Goal: Find specific page/section: Find specific page/section

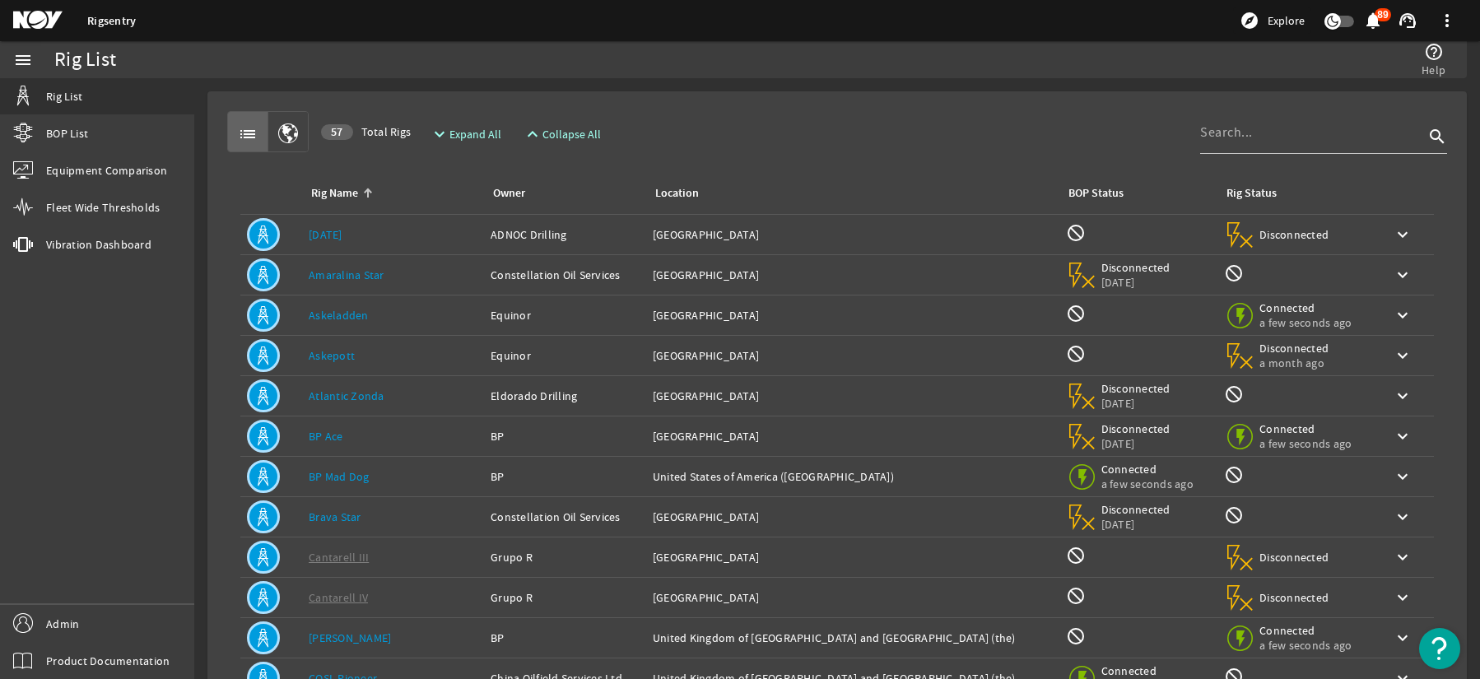
click at [350, 316] on link "Askeladden" at bounding box center [339, 315] width 60 height 15
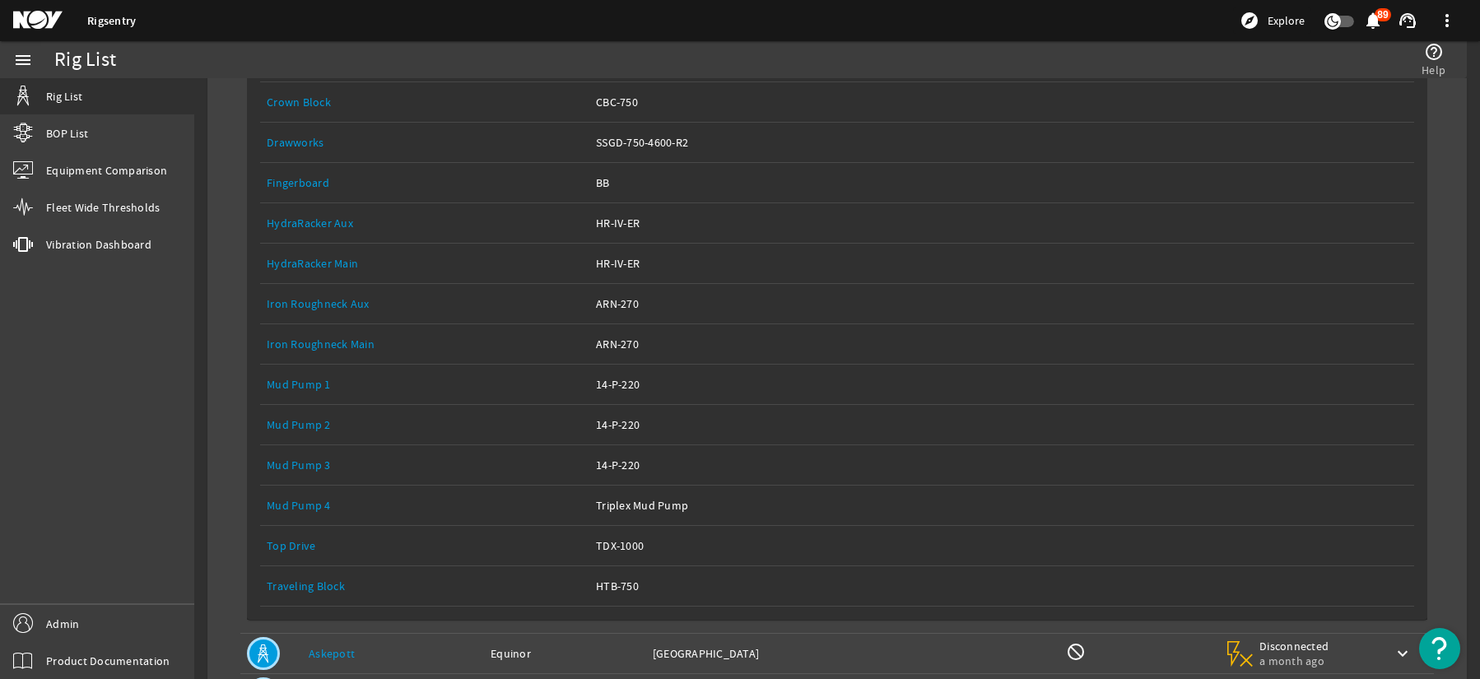
scroll to position [494, 0]
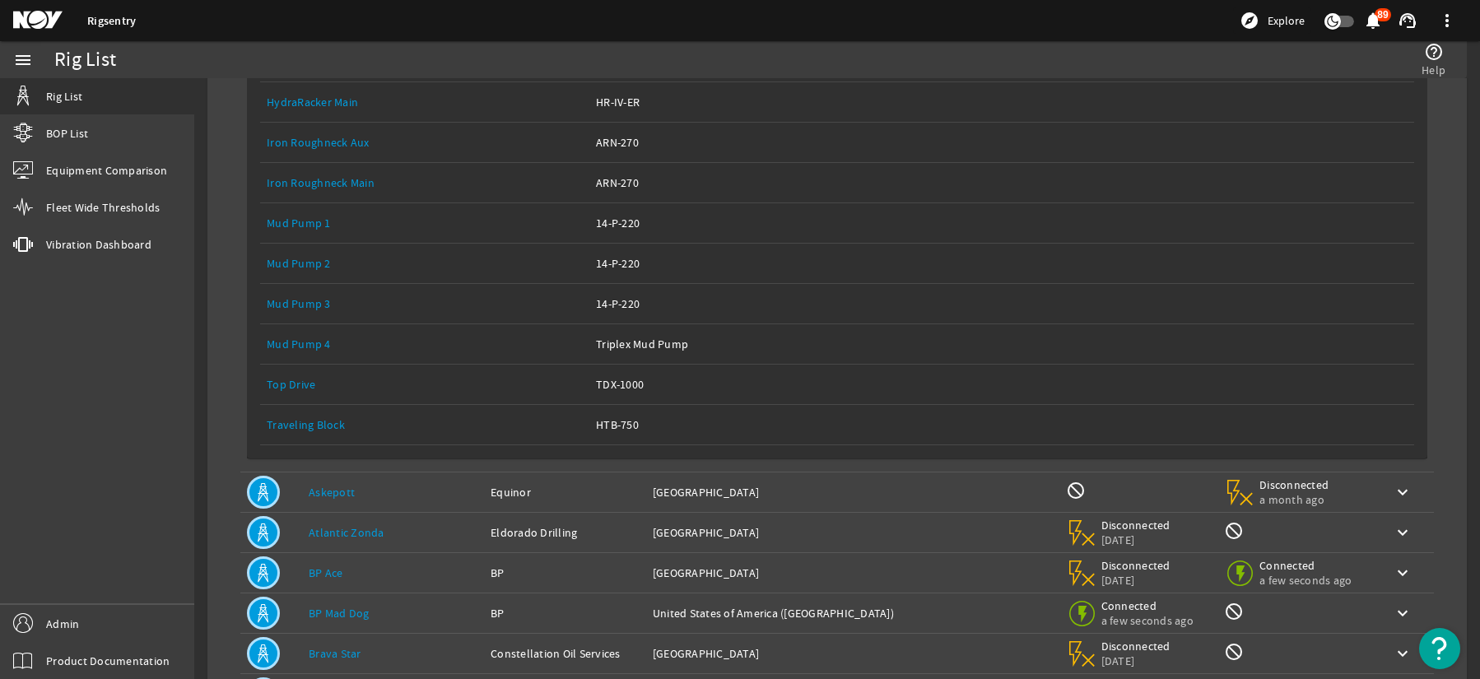
click at [302, 381] on link "Top Drive" at bounding box center [291, 384] width 49 height 15
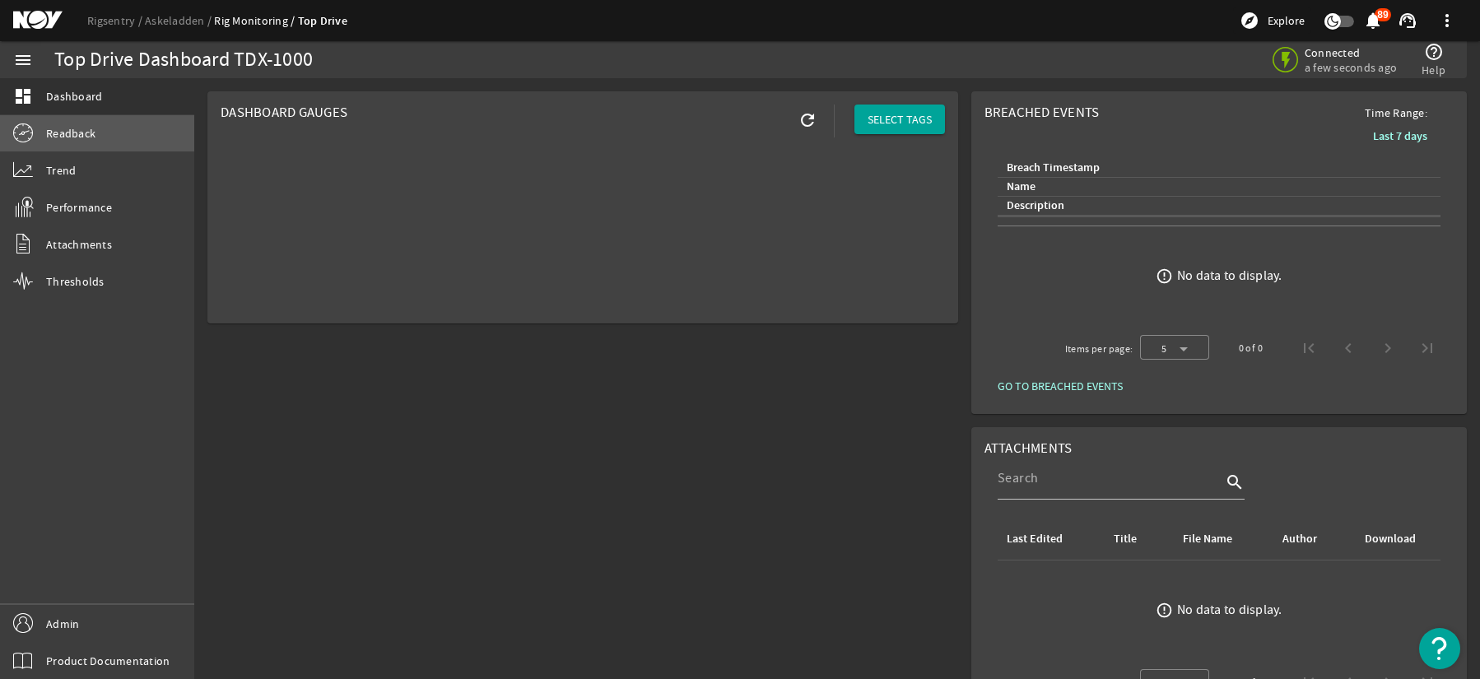
click at [100, 141] on link "Readback" at bounding box center [97, 133] width 194 height 36
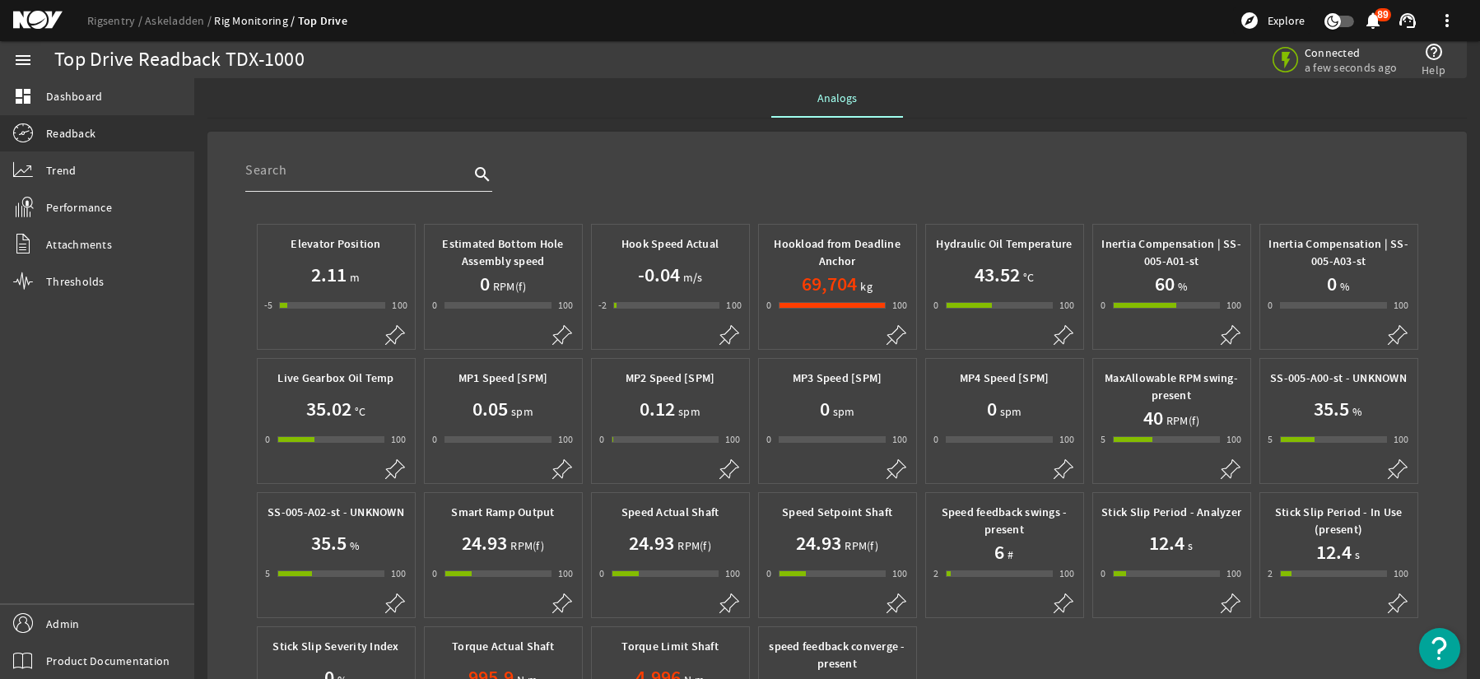
click at [387, 180] on div at bounding box center [357, 170] width 224 height 43
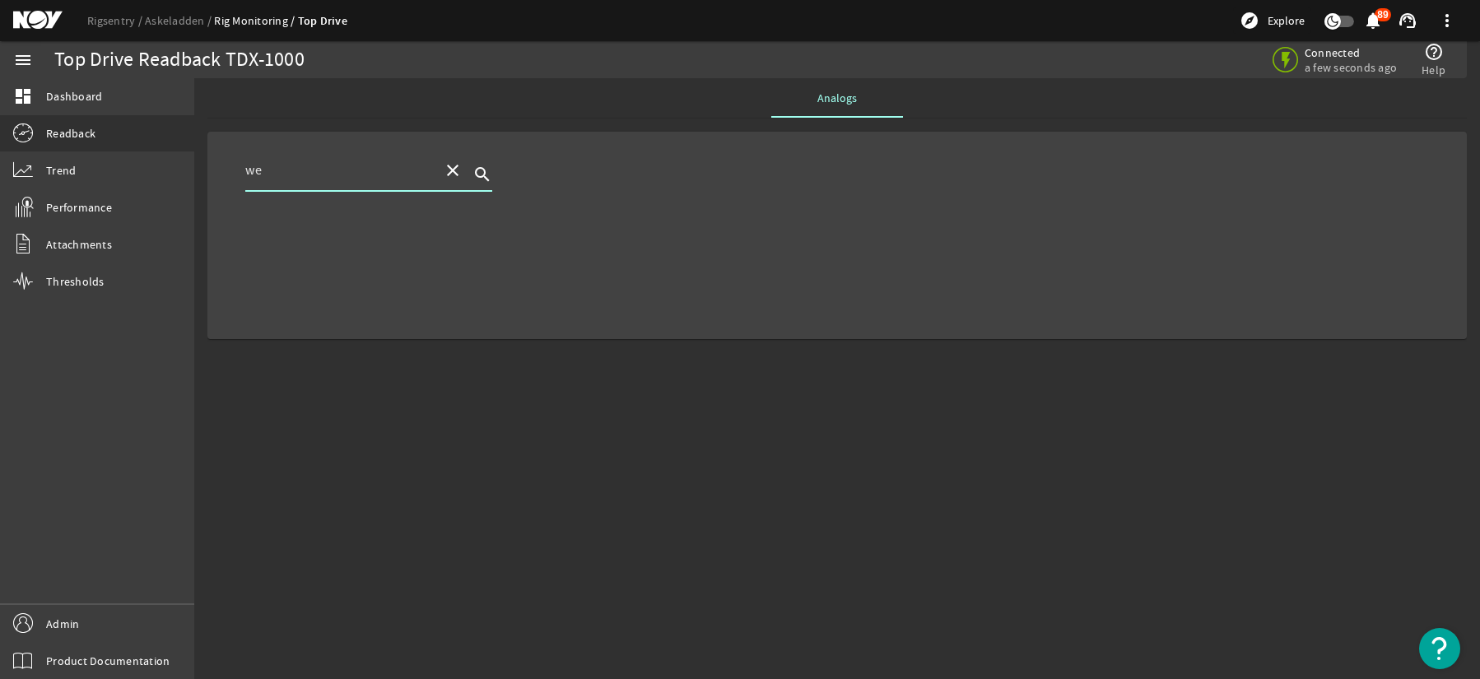
type input "w"
type input "torque"
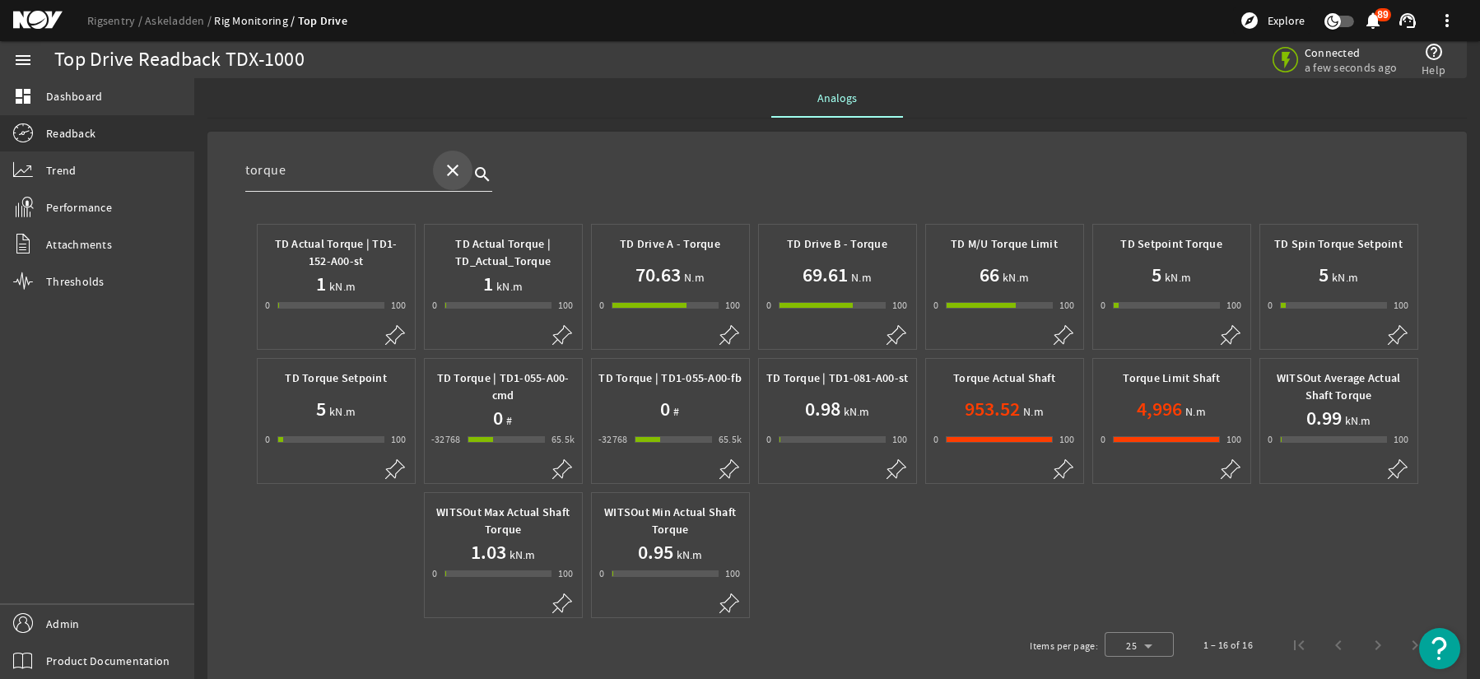
click at [445, 174] on mat-icon "close" at bounding box center [453, 170] width 20 height 20
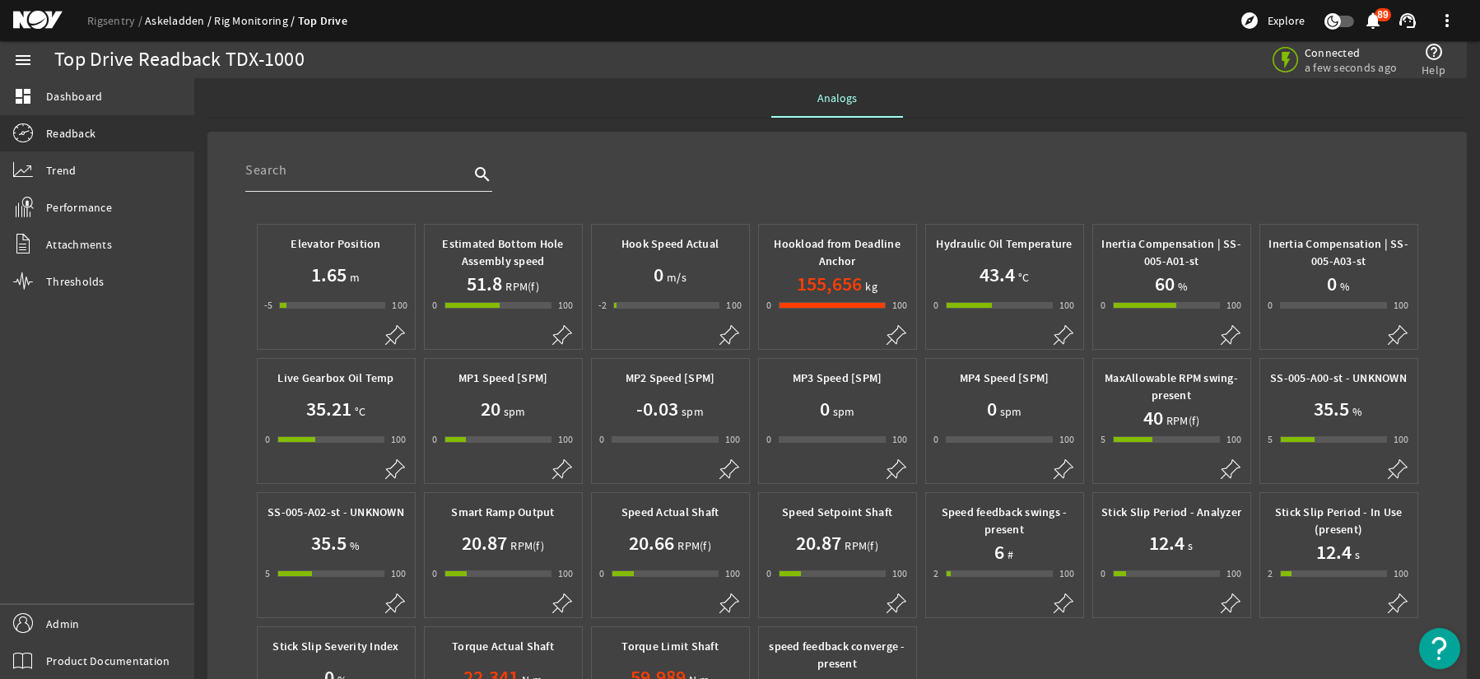
click at [160, 21] on link "Askeladden" at bounding box center [179, 20] width 69 height 15
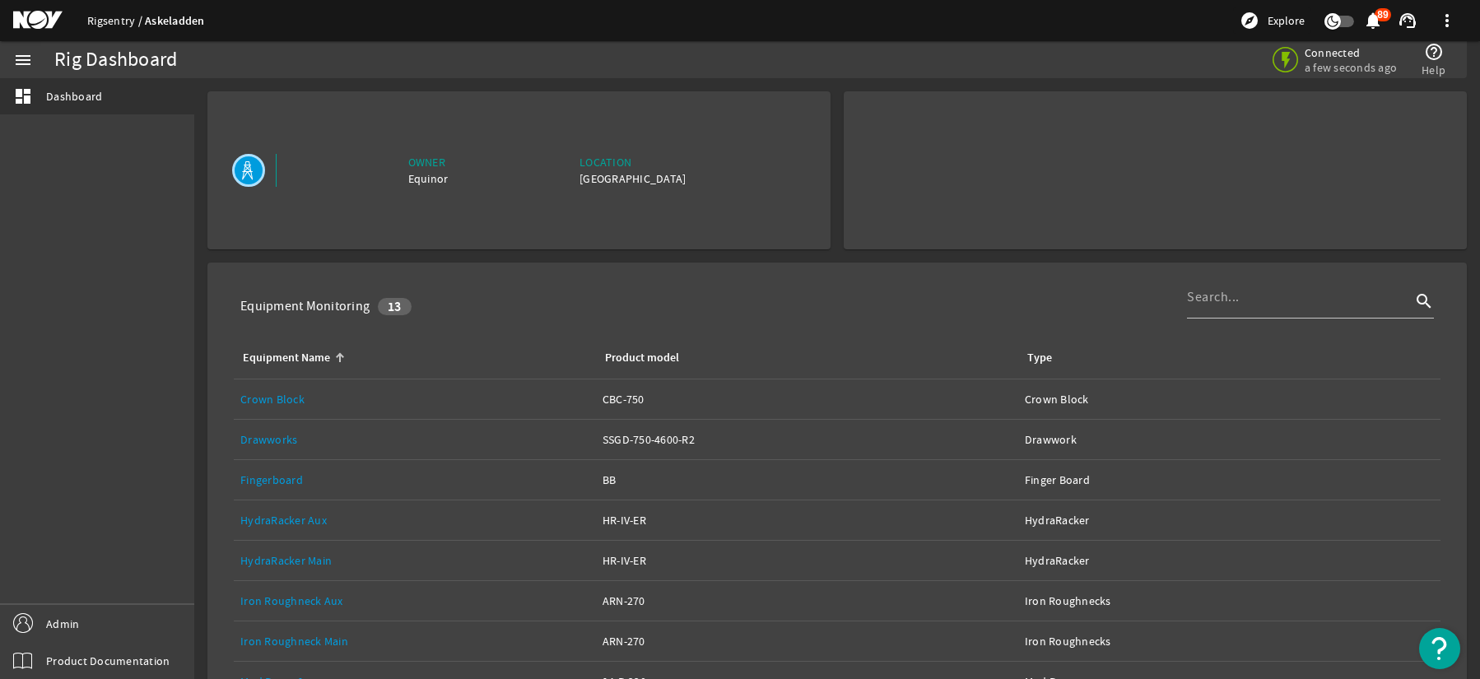
click at [90, 16] on link "Rigsentry" at bounding box center [116, 20] width 58 height 15
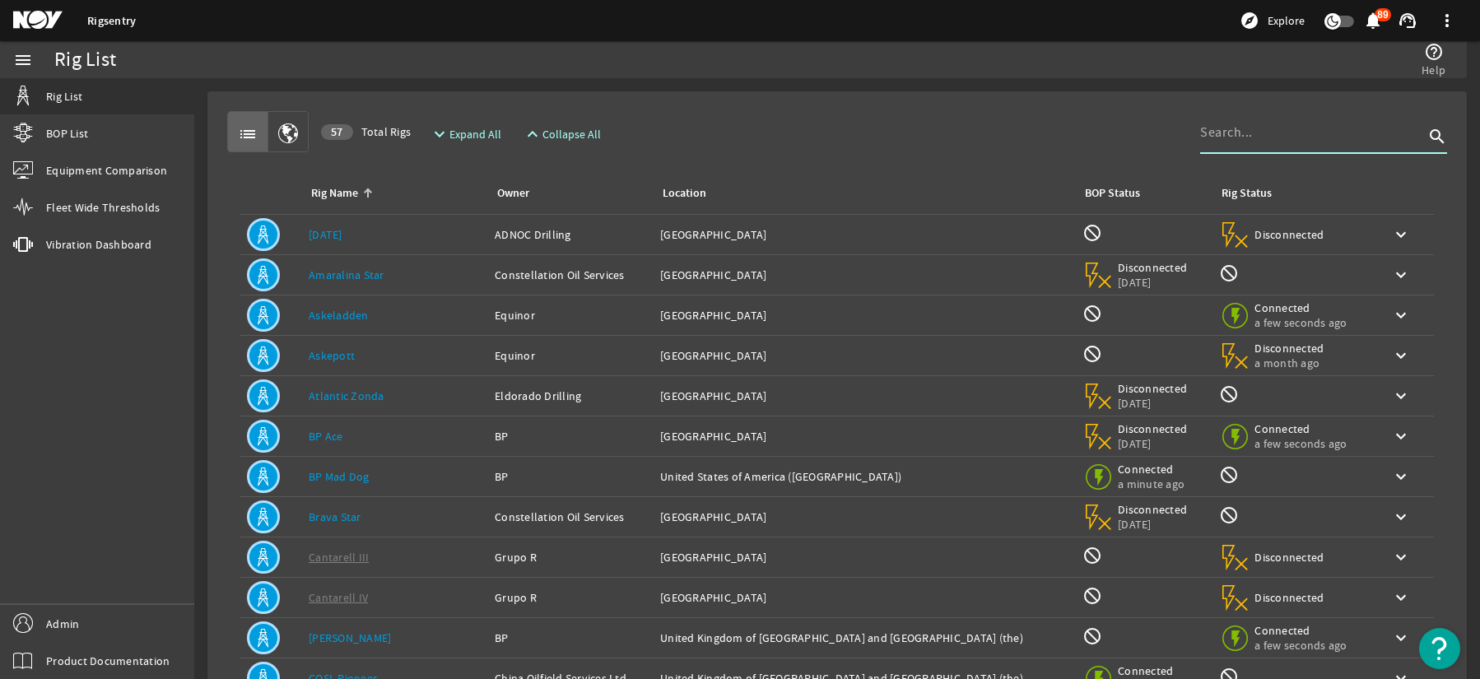
click at [1244, 136] on input at bounding box center [1312, 133] width 224 height 20
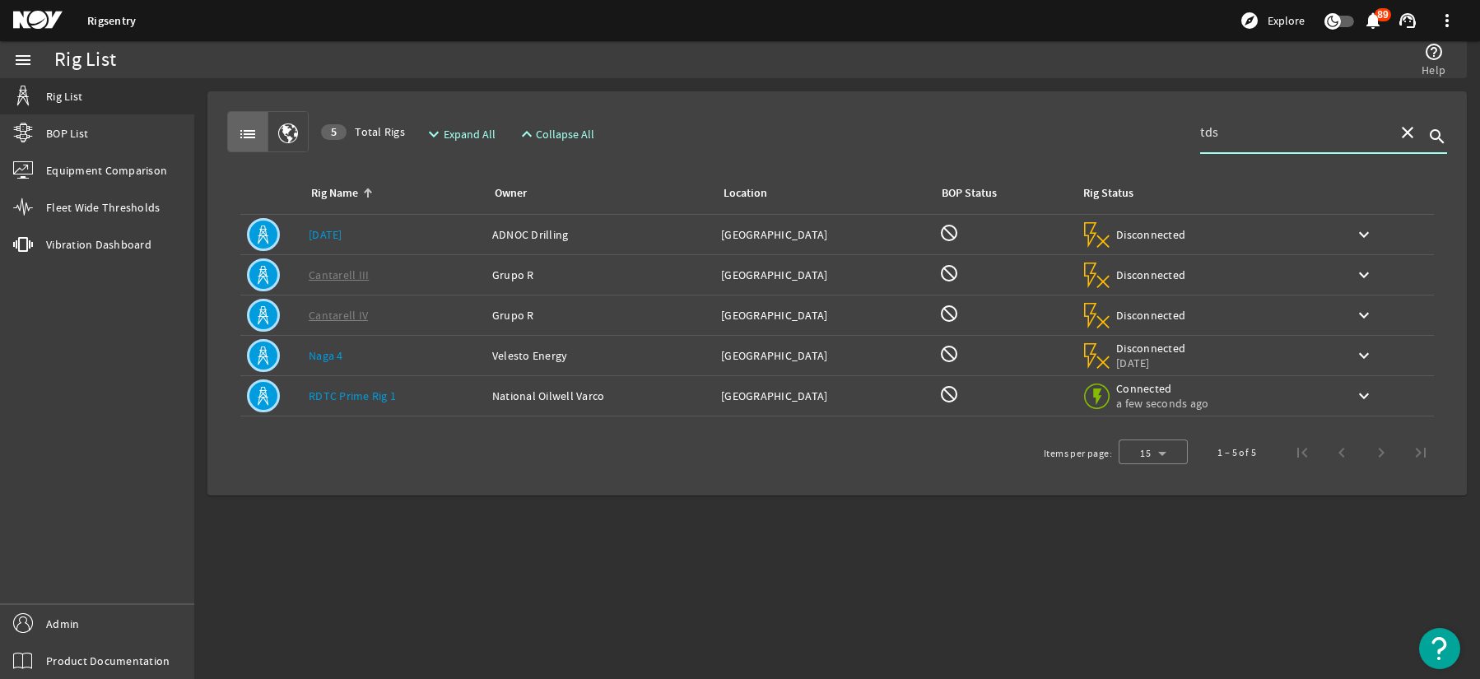
type input "tds"
click at [382, 351] on div "Rig Name: Naga 4" at bounding box center [394, 355] width 170 height 16
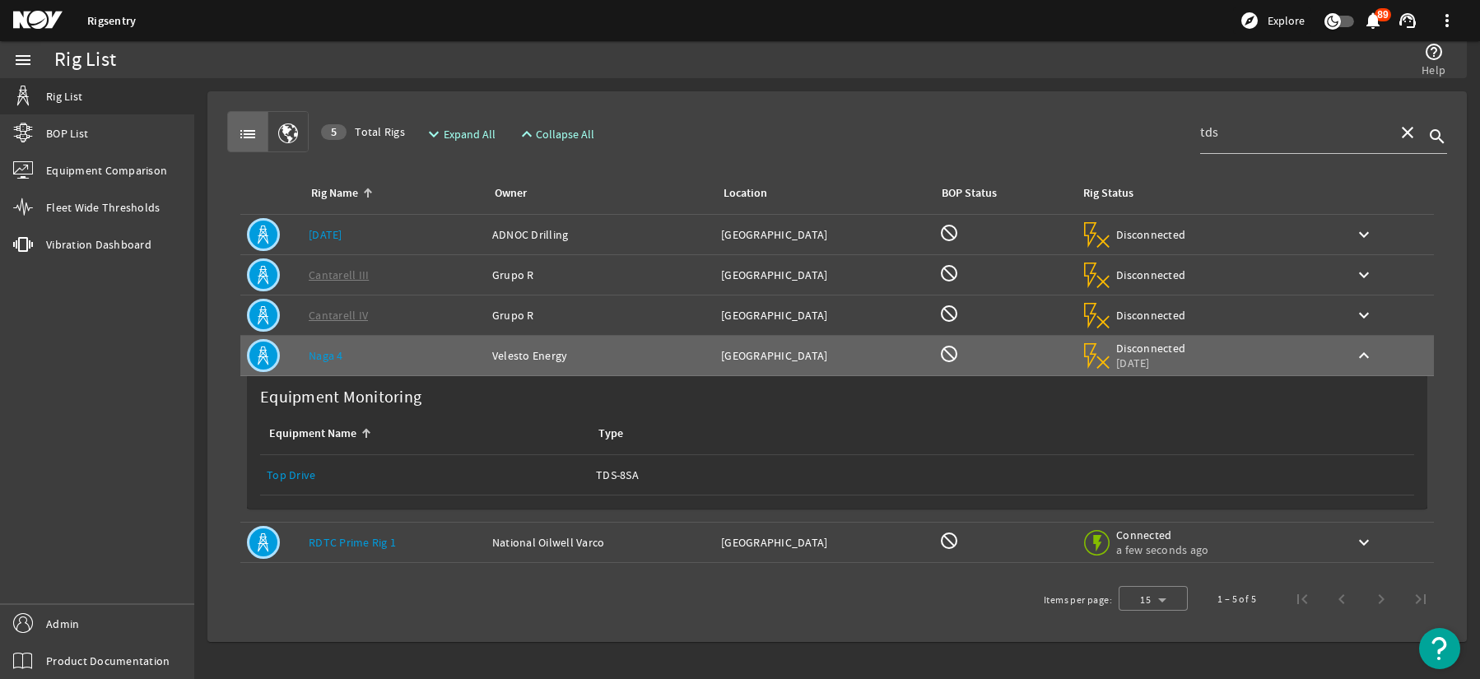
click at [429, 545] on div "Rig Name: RDTC Prime Rig 1" at bounding box center [394, 542] width 170 height 16
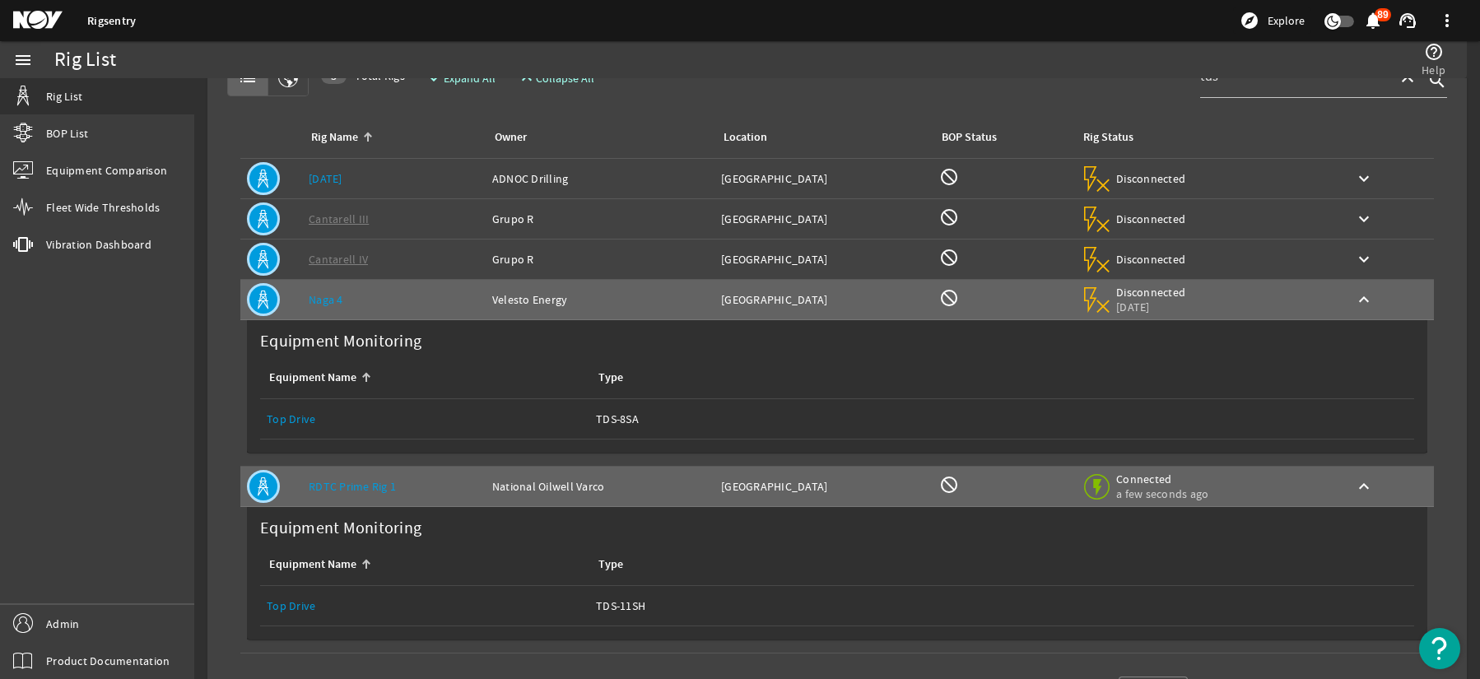
scroll to position [123, 0]
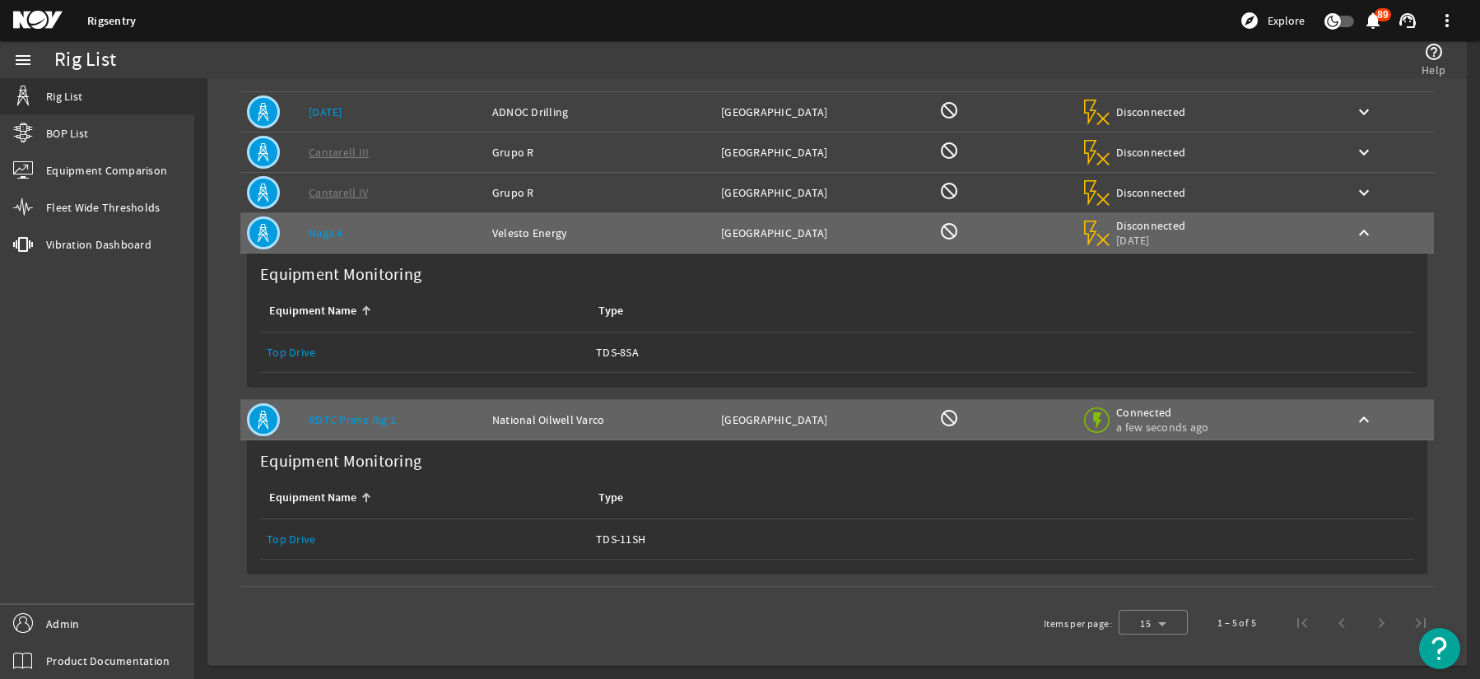
click at [309, 539] on link "Top Drive" at bounding box center [291, 539] width 49 height 15
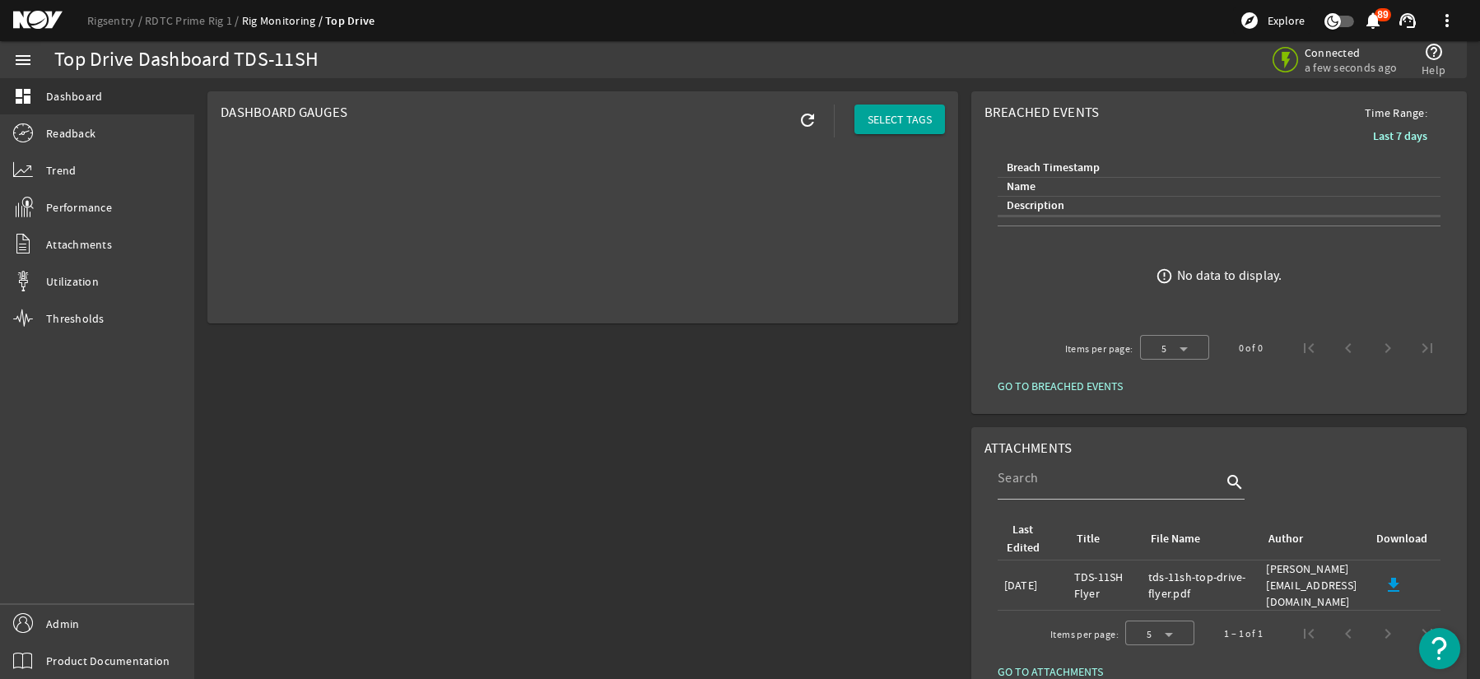
click at [77, 151] on div "Readback" at bounding box center [97, 133] width 194 height 37
click at [79, 145] on link "Readback" at bounding box center [97, 133] width 194 height 36
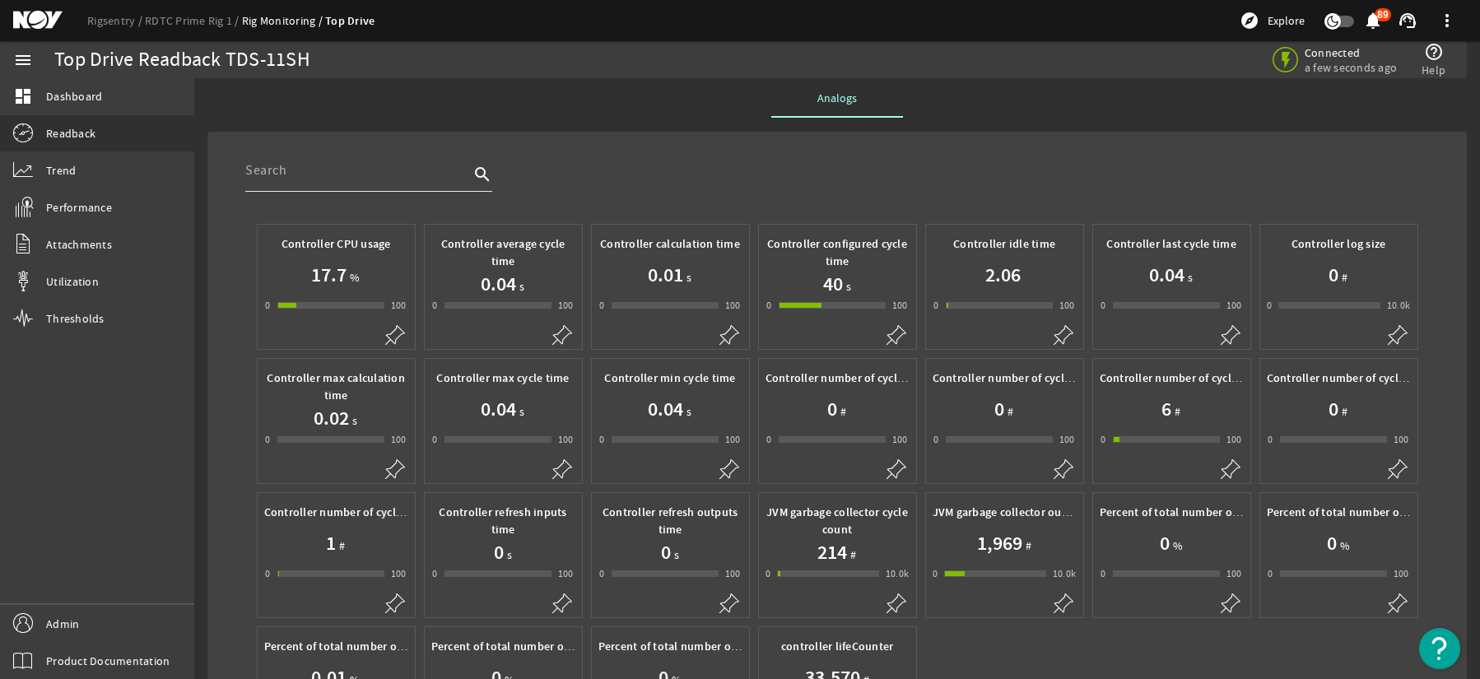
click at [351, 189] on div at bounding box center [357, 170] width 224 height 43
click at [351, 182] on div at bounding box center [357, 170] width 224 height 43
type input "torque"
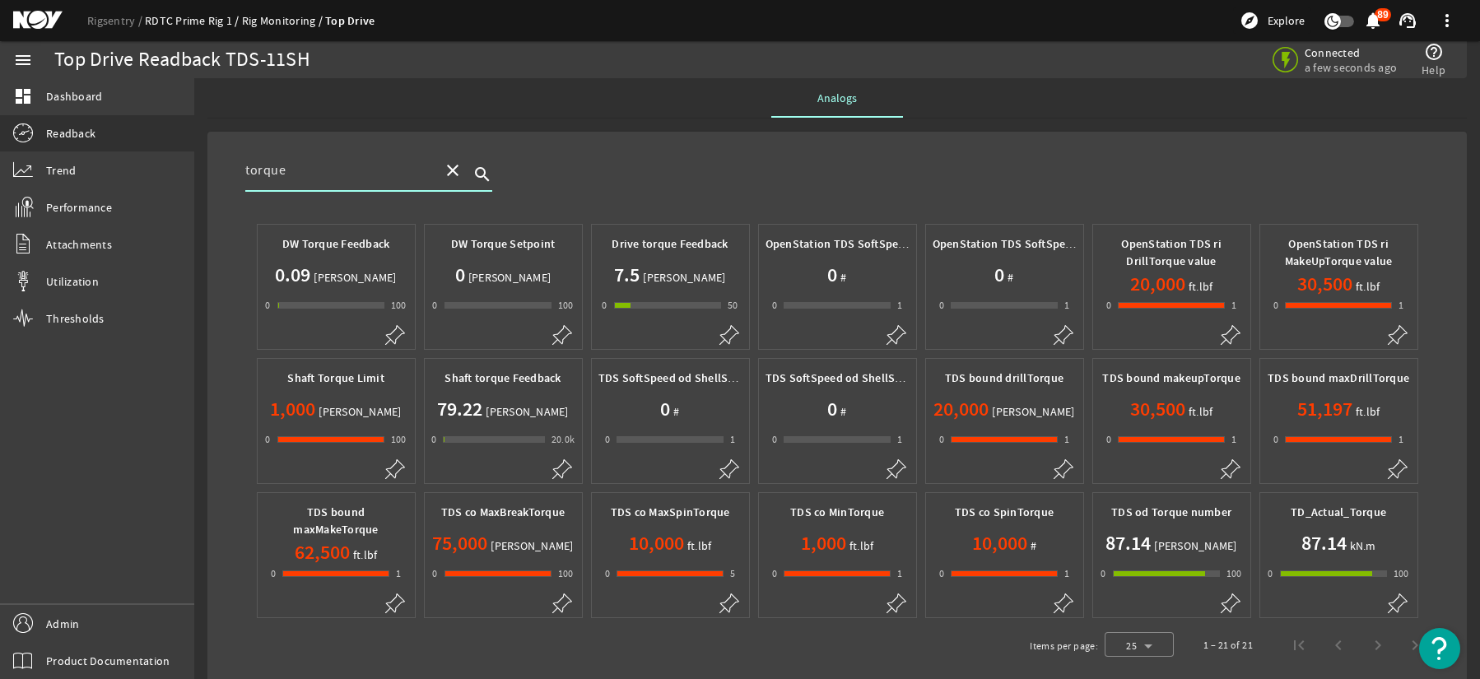
click at [170, 21] on link "RDTC Prime Rig 1" at bounding box center [193, 20] width 97 height 15
